Goal: Task Accomplishment & Management: Use online tool/utility

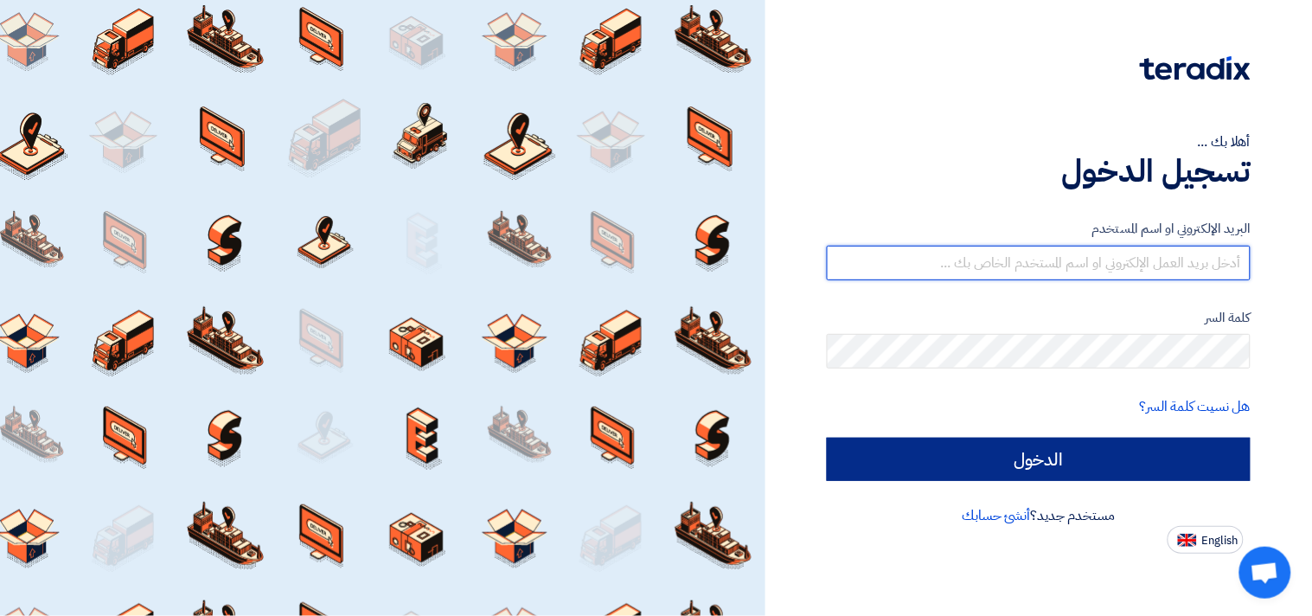
type input "[EMAIL_ADDRESS][DOMAIN_NAME]"
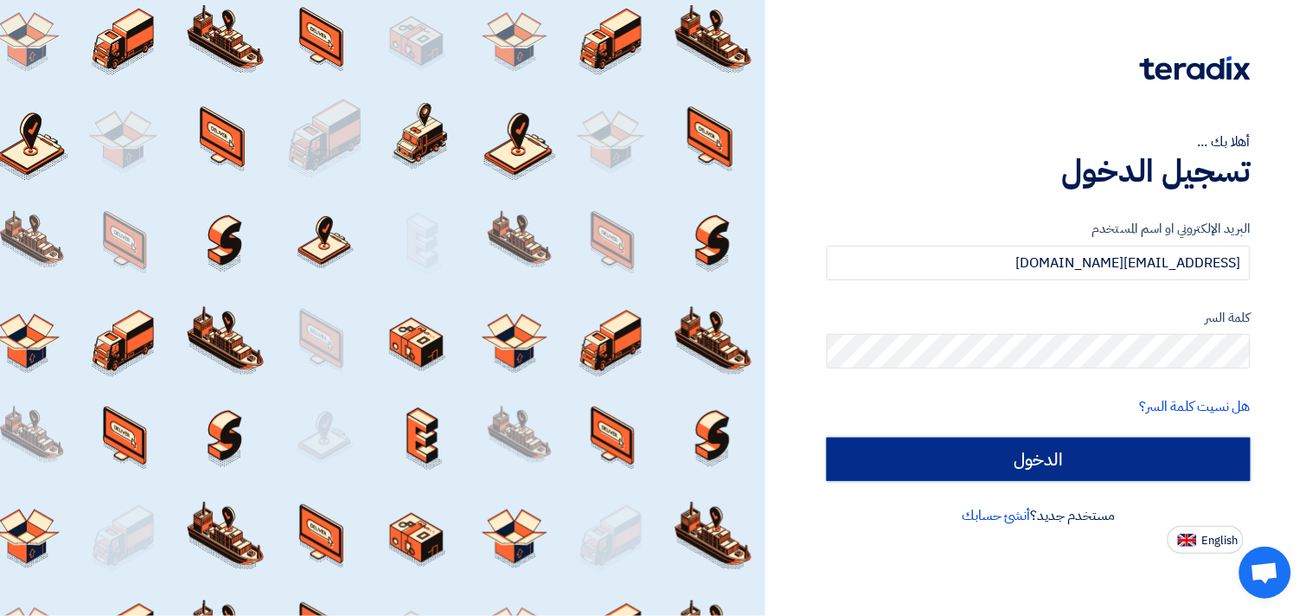
click at [1070, 446] on input "الدخول" at bounding box center [1039, 459] width 424 height 43
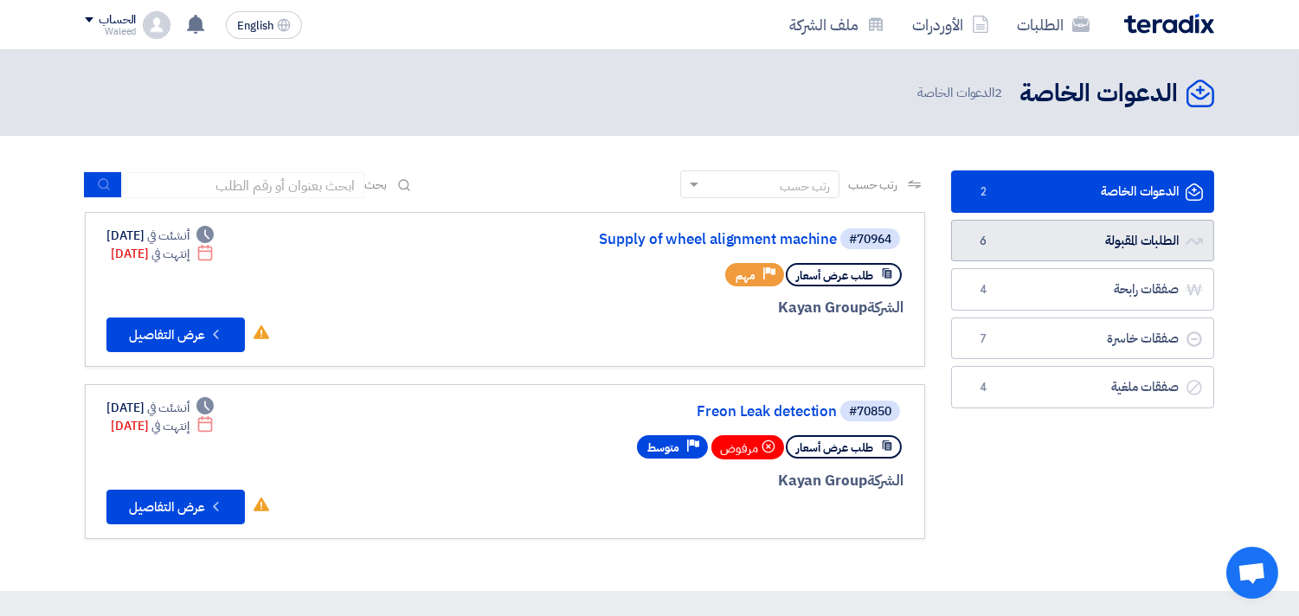
click at [1043, 238] on link "الطلبات المقبولة الطلبات المقبولة 6" at bounding box center [1082, 241] width 263 height 42
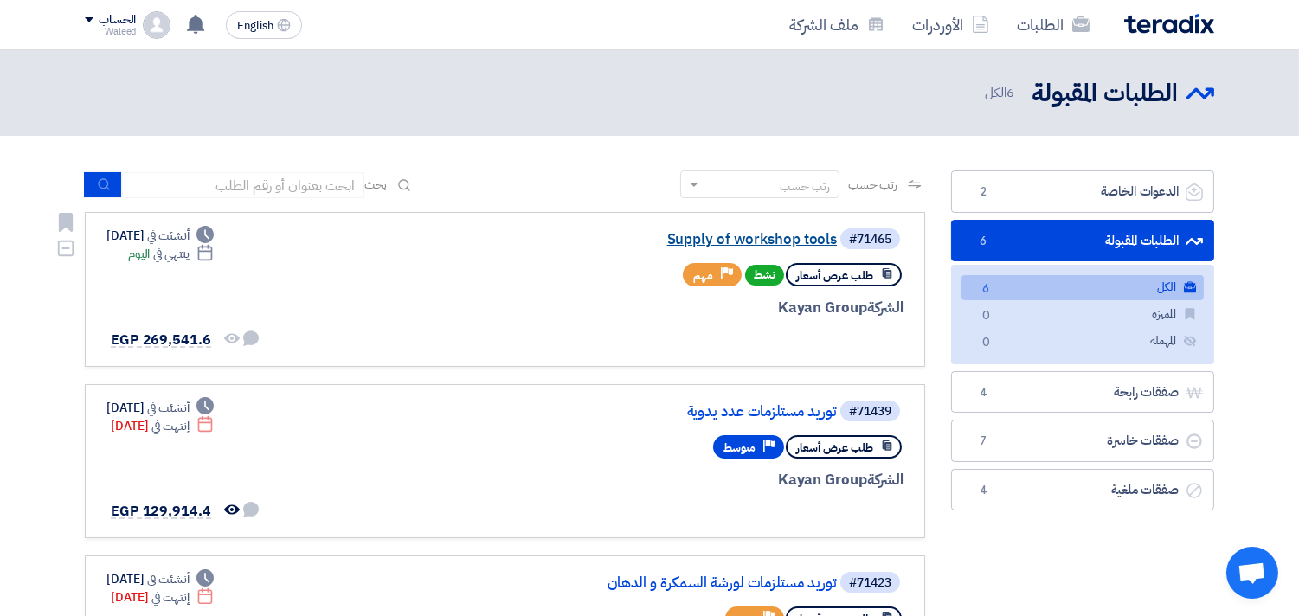
click at [773, 235] on link "Supply of workshop tools" at bounding box center [664, 240] width 346 height 16
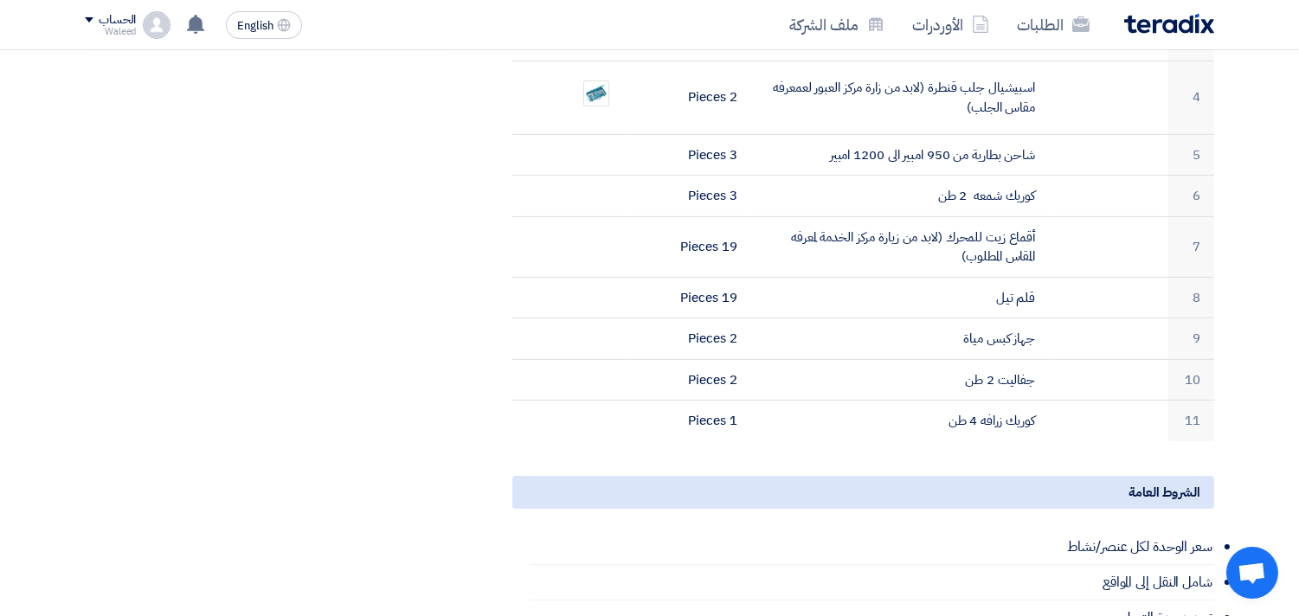
scroll to position [718, 0]
